Goal: Check status: Check status

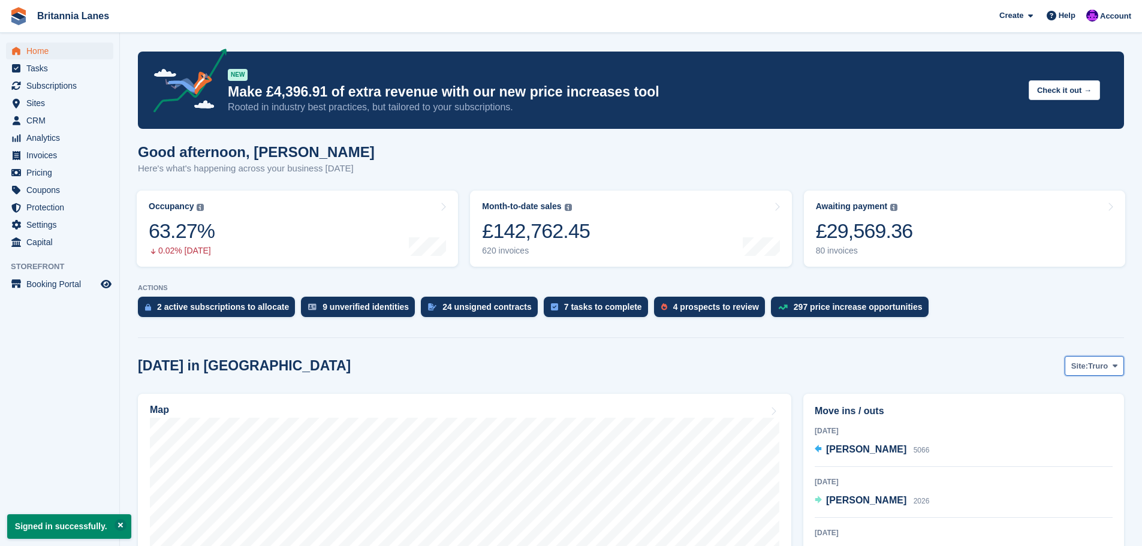
click at [1085, 369] on span "Site:" at bounding box center [1079, 366] width 17 height 12
click at [1055, 414] on link "Falmouth" at bounding box center [1064, 416] width 108 height 22
click at [1081, 366] on span "Falmouth" at bounding box center [1090, 366] width 35 height 12
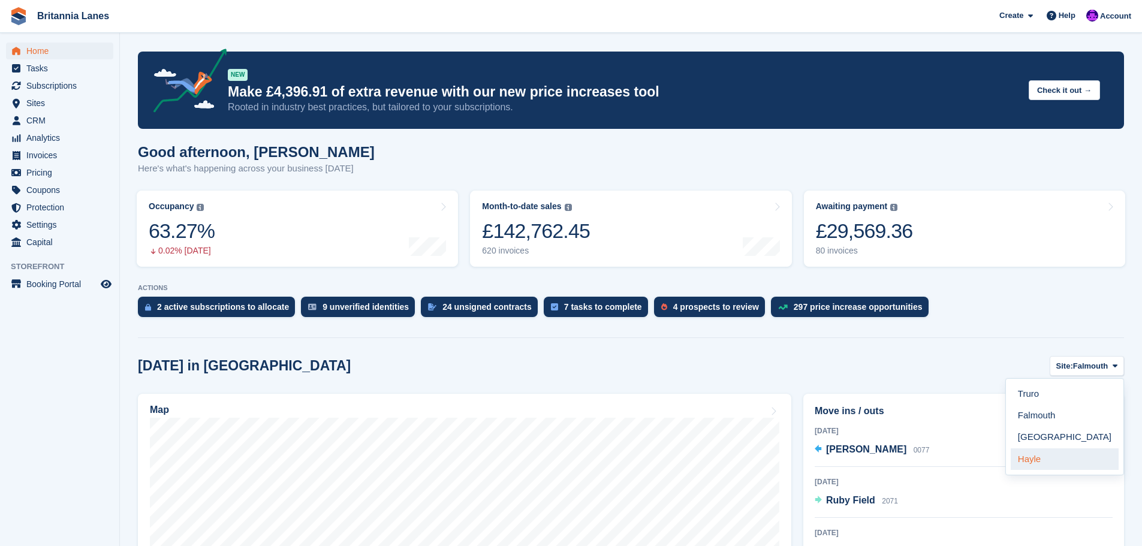
click at [1049, 463] on link "Hayle" at bounding box center [1064, 459] width 108 height 22
click at [245, 231] on link "Occupancy The percentage of all currently allocated units in terms of area. Inc…" at bounding box center [297, 229] width 321 height 76
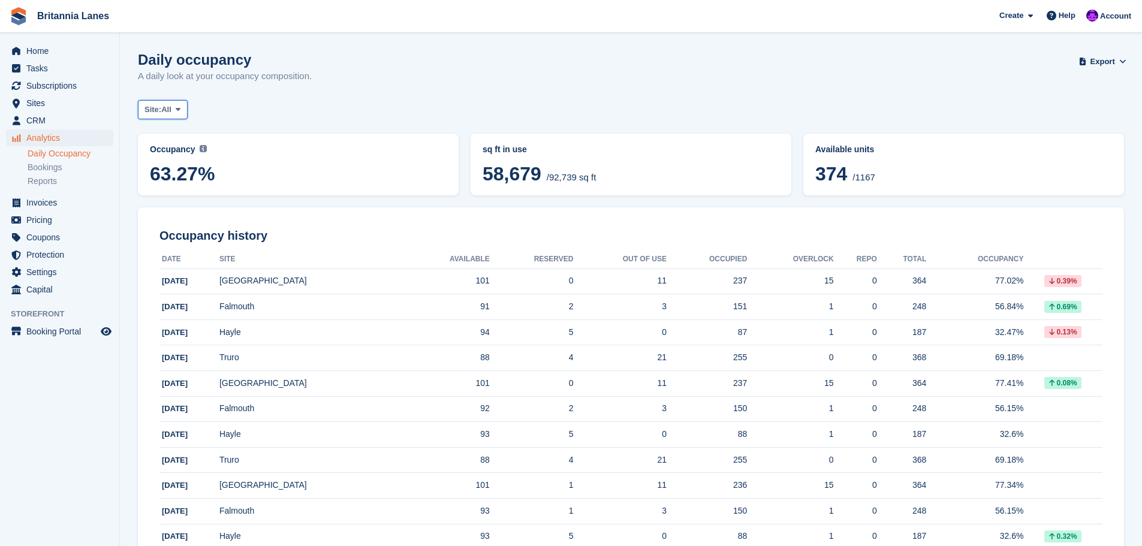
click at [165, 109] on span "All" at bounding box center [166, 110] width 10 height 12
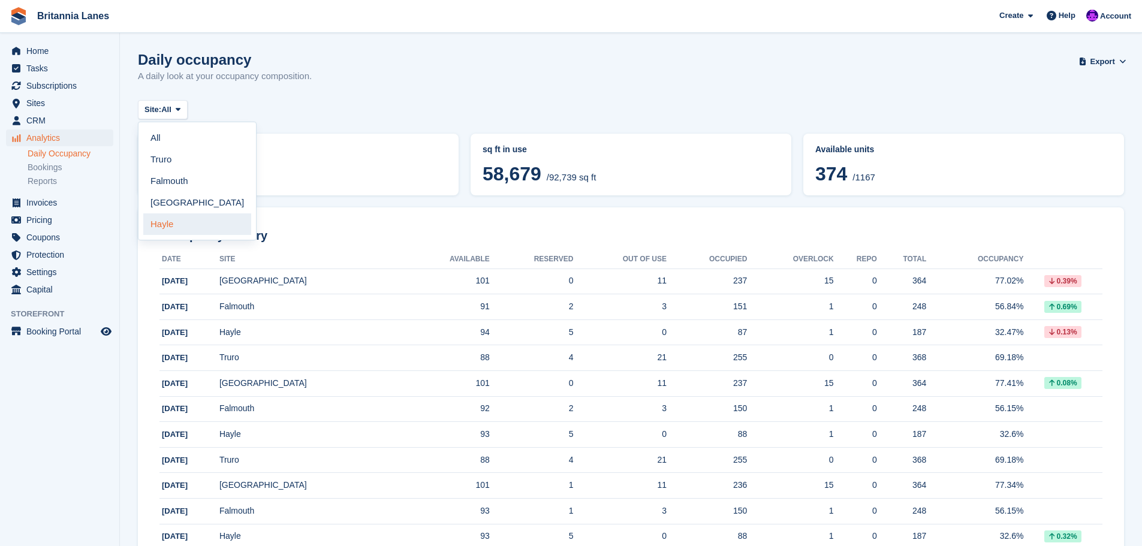
click at [159, 228] on link "Hayle" at bounding box center [197, 224] width 108 height 22
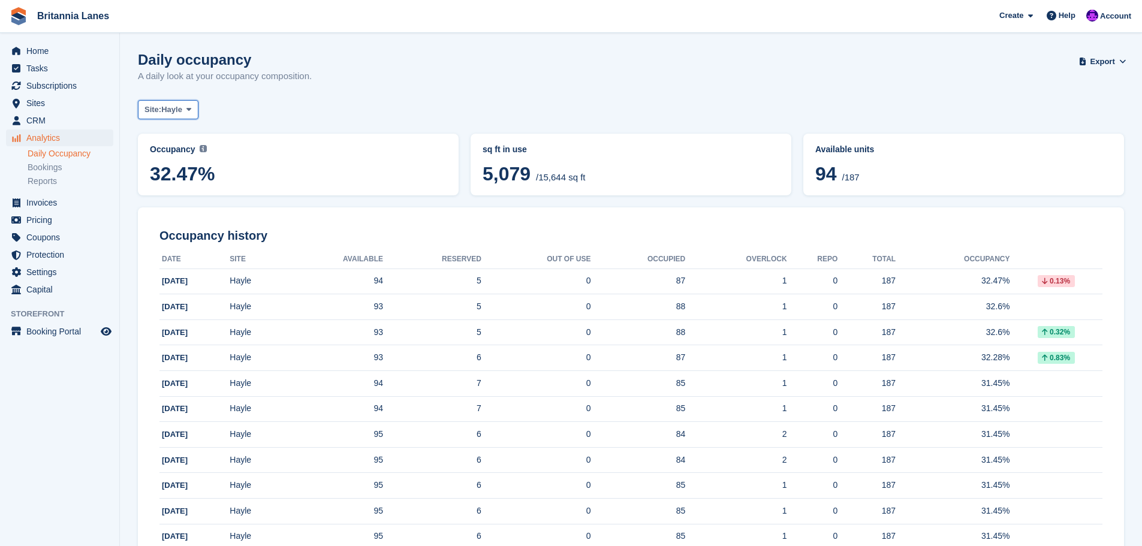
click at [184, 108] on button "Site: Hayle" at bounding box center [168, 110] width 61 height 20
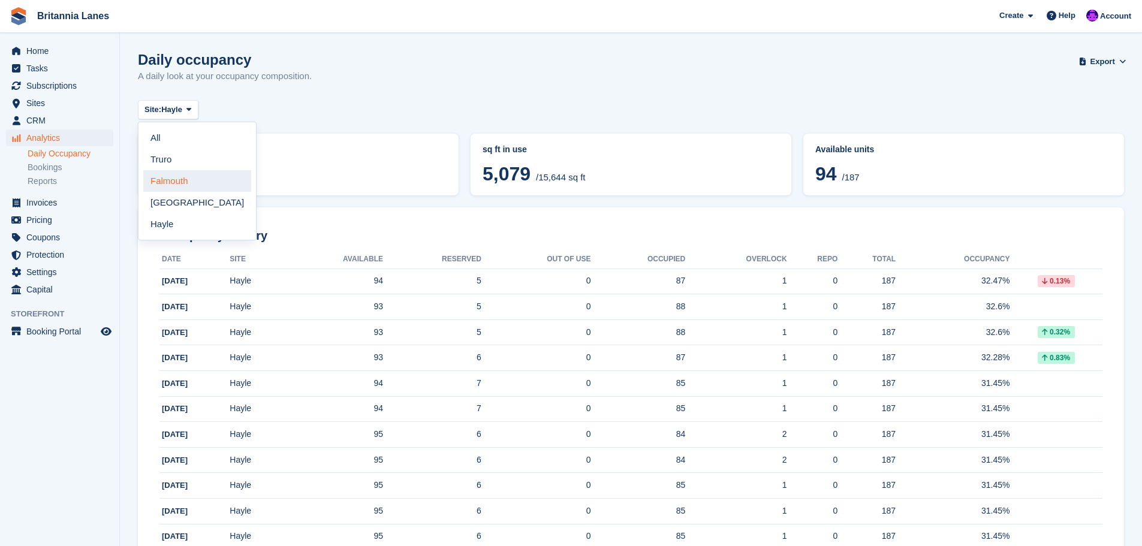
click at [165, 180] on link "Falmouth" at bounding box center [197, 181] width 108 height 22
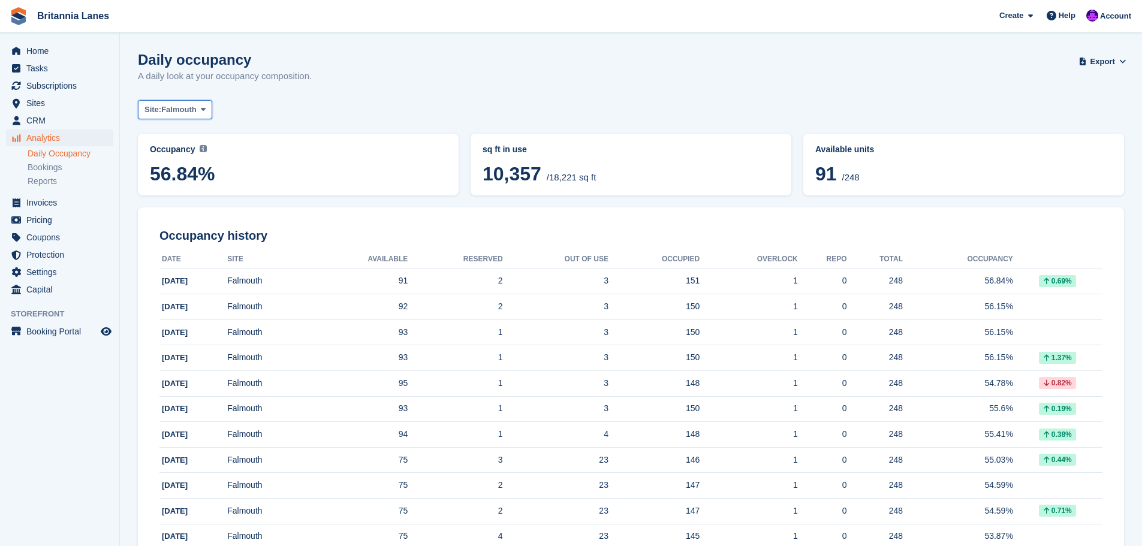
click at [191, 113] on span "Falmouth" at bounding box center [178, 110] width 35 height 12
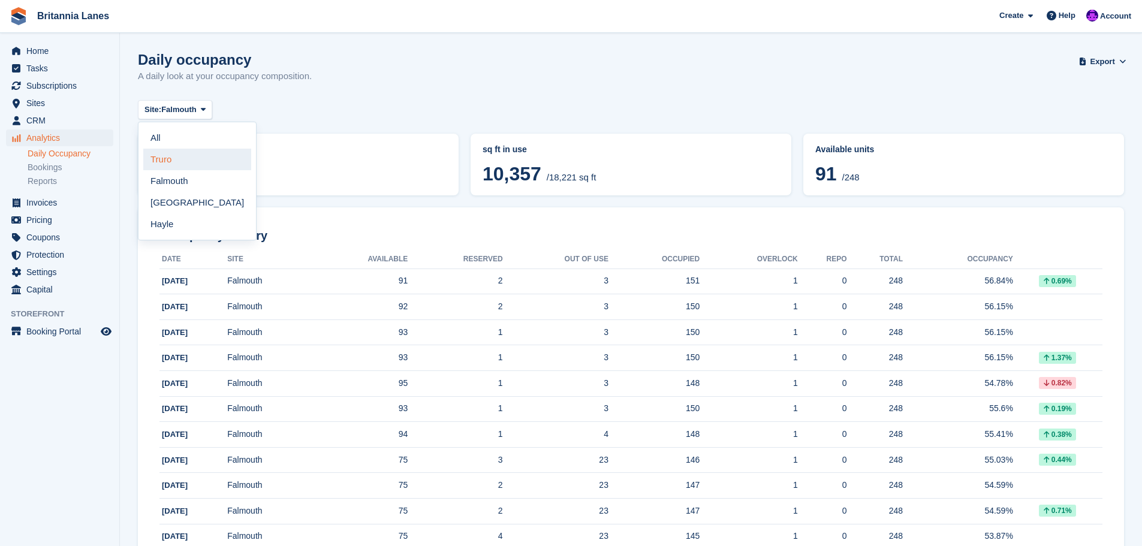
click at [159, 164] on link "Truro" at bounding box center [197, 160] width 108 height 22
